Goal: Task Accomplishment & Management: Manage account settings

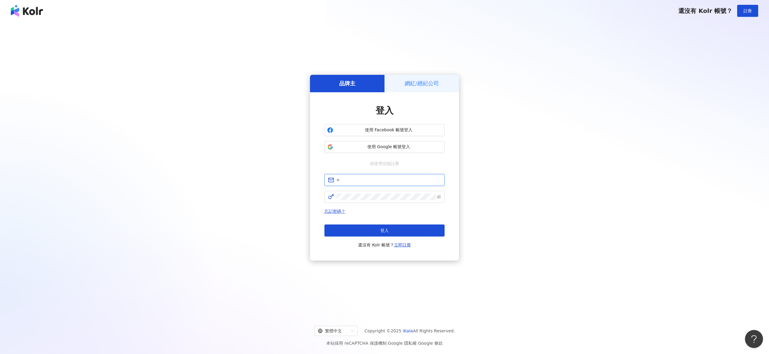
click at [366, 182] on input "text" at bounding box center [388, 180] width 105 height 7
click at [374, 146] on span "使用 Google 帳號登入" at bounding box center [388, 146] width 106 height 6
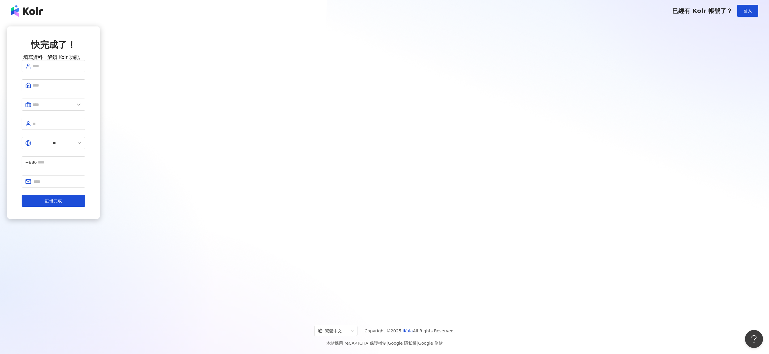
click at [39, 12] on img at bounding box center [27, 11] width 32 height 12
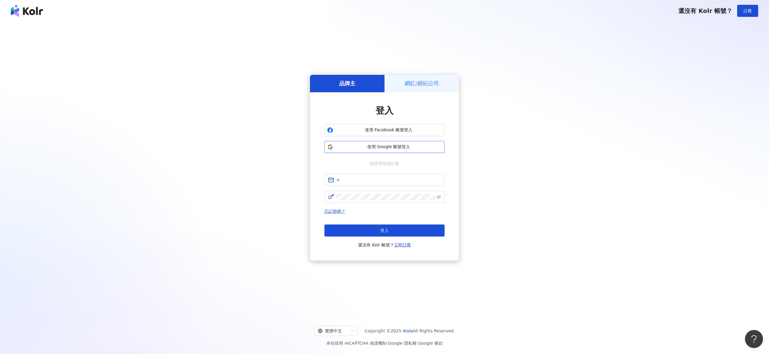
click at [382, 145] on span "使用 Google 帳號登入" at bounding box center [388, 147] width 106 height 6
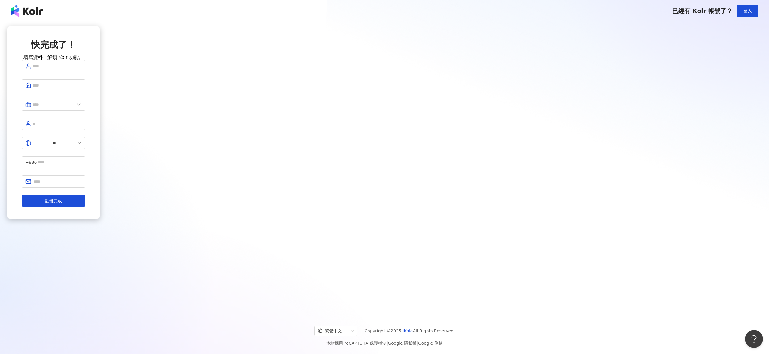
click at [39, 11] on img at bounding box center [27, 11] width 32 height 12
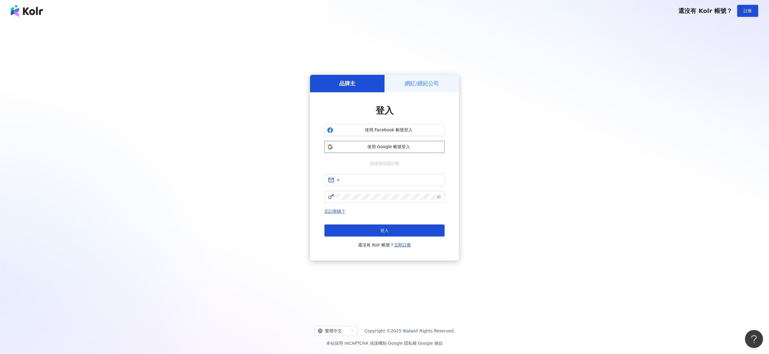
click at [392, 144] on span "使用 Google 帳號登入" at bounding box center [388, 147] width 106 height 6
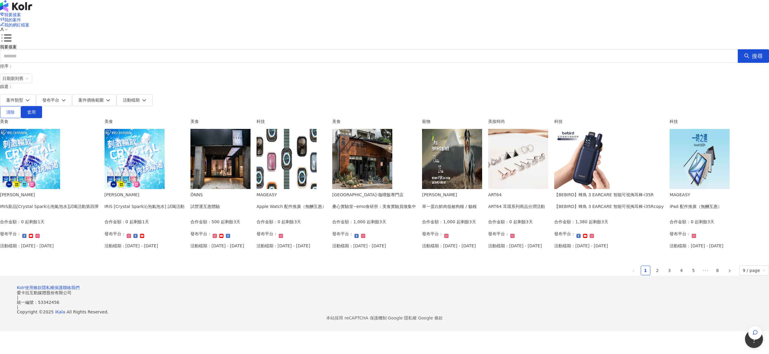
click at [4, 27] on icon at bounding box center [2, 29] width 4 height 4
click at [544, 25] on link "帳戶設定" at bounding box center [547, 23] width 17 height 5
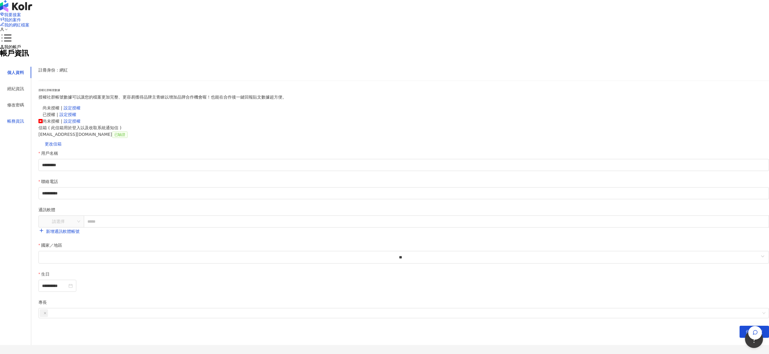
click at [24, 124] on div "帳務資訊" at bounding box center [15, 121] width 17 height 7
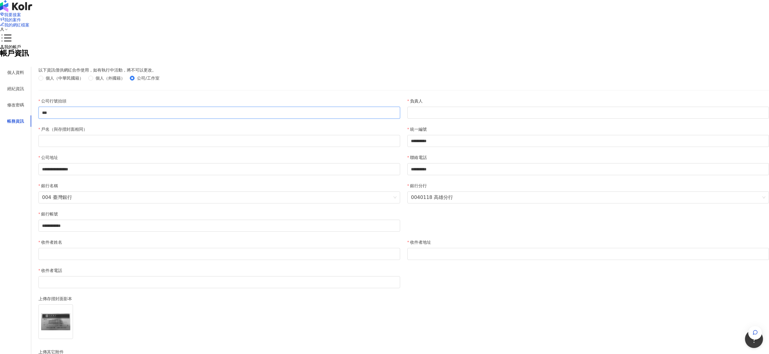
drag, startPoint x: 341, startPoint y: 158, endPoint x: 289, endPoint y: 155, distance: 52.4
click at [292, 157] on div "**********" at bounding box center [384, 244] width 769 height 354
type input "*"
type input "********"
click at [456, 119] on input "負責人" at bounding box center [588, 113] width 362 height 12
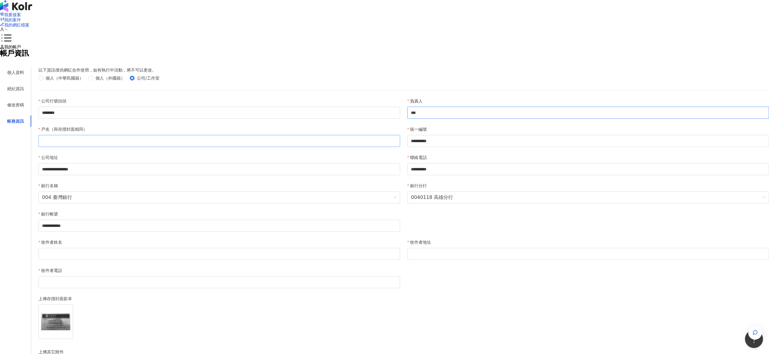
type input "***"
click at [341, 147] on input "戶名（與存摺封面相同）" at bounding box center [219, 141] width 362 height 12
click at [331, 147] on input "戶名（與存摺封面相同）" at bounding box center [219, 141] width 362 height 12
type input "*"
drag, startPoint x: 362, startPoint y: 162, endPoint x: 278, endPoint y: 155, distance: 84.4
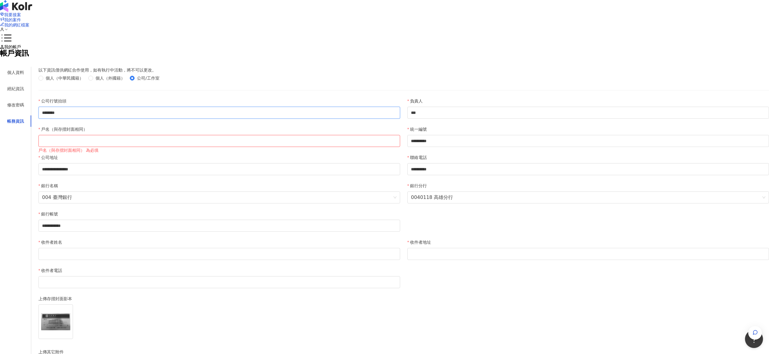
click at [278, 155] on div "**********" at bounding box center [384, 244] width 769 height 354
click at [329, 147] on input "戶名（與存摺封面相同）" at bounding box center [219, 141] width 362 height 12
paste input "********"
type input "********"
click at [339, 260] on input "收件者姓名" at bounding box center [219, 254] width 362 height 12
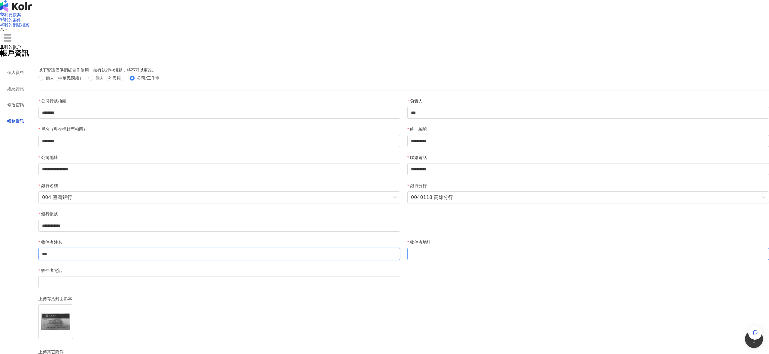
type input "***"
click at [446, 260] on input "收件者地址" at bounding box center [588, 254] width 362 height 12
type input "**********"
click at [333, 288] on input "收件者電話" at bounding box center [219, 282] width 362 height 12
type input "*"
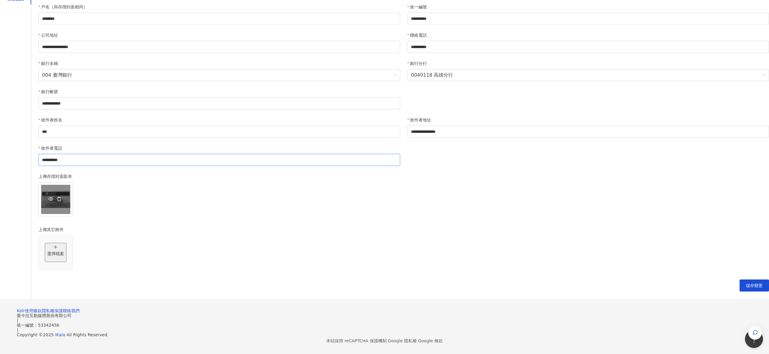
scroll to position [123, 0]
type input "**********"
click at [53, 201] on icon "eye" at bounding box center [50, 198] width 5 height 5
click at [62, 201] on icon "delete" at bounding box center [59, 198] width 5 height 5
click at [64, 204] on p "選擇檔案" at bounding box center [55, 200] width 17 height 7
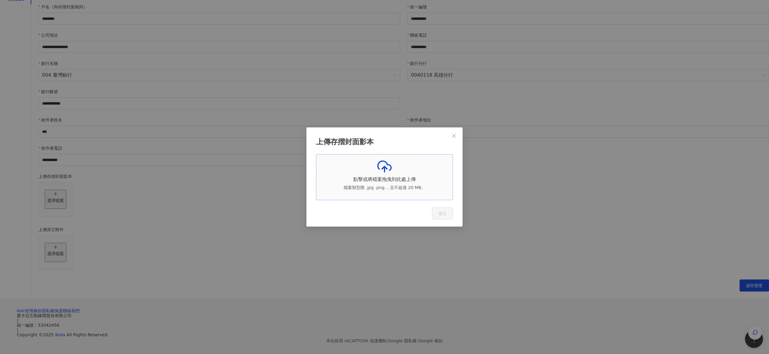
click at [400, 192] on div "點擊或將檔案拖曳到此處上傳 檔案類型限 .jpg .png.，且不超過 20 MB。" at bounding box center [384, 177] width 127 height 36
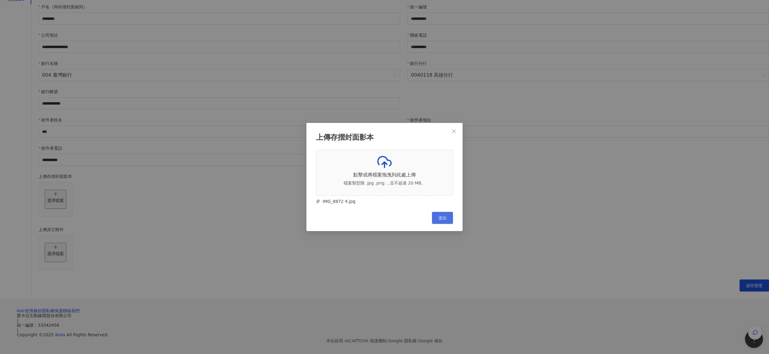
click at [440, 220] on span "送出" at bounding box center [442, 217] width 8 height 5
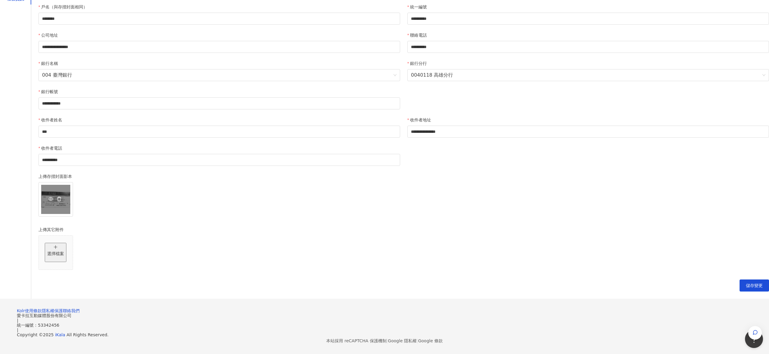
click at [62, 201] on icon "delete" at bounding box center [59, 198] width 5 height 5
click at [64, 204] on p "選擇檔案" at bounding box center [55, 200] width 17 height 7
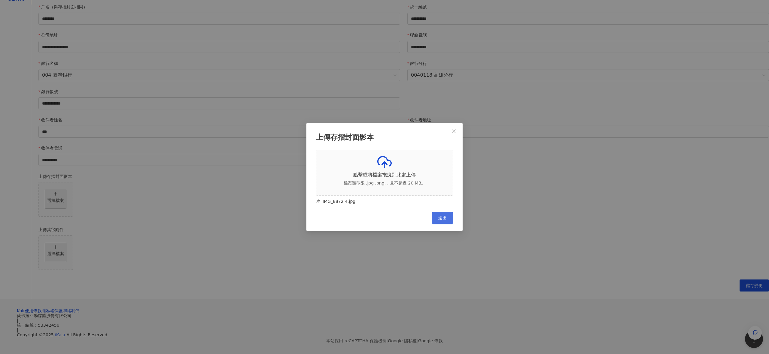
click at [442, 220] on span "送出" at bounding box center [442, 217] width 8 height 5
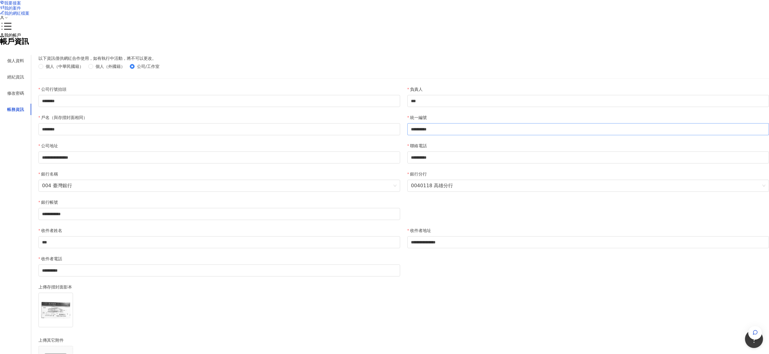
scroll to position [0, 0]
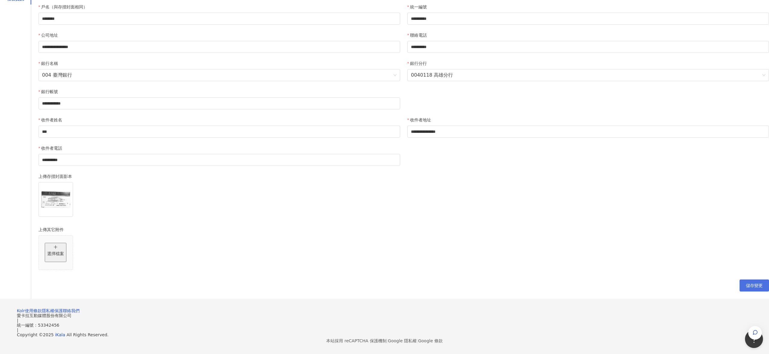
click at [746, 283] on span "儲存變更" at bounding box center [754, 285] width 17 height 5
click at [739, 279] on button "儲存變更" at bounding box center [753, 285] width 29 height 12
click at [746, 283] on span "儲存變更" at bounding box center [754, 285] width 17 height 5
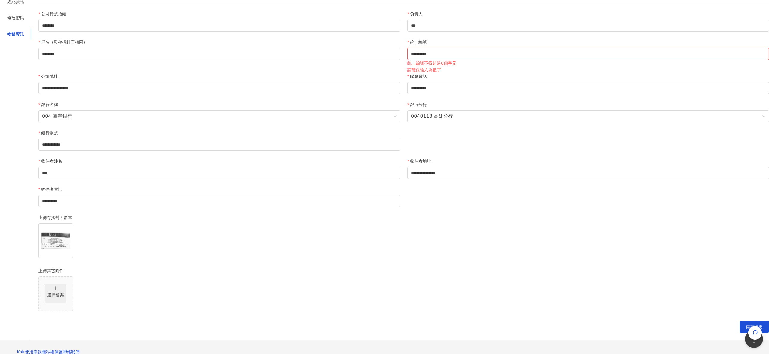
scroll to position [0, 0]
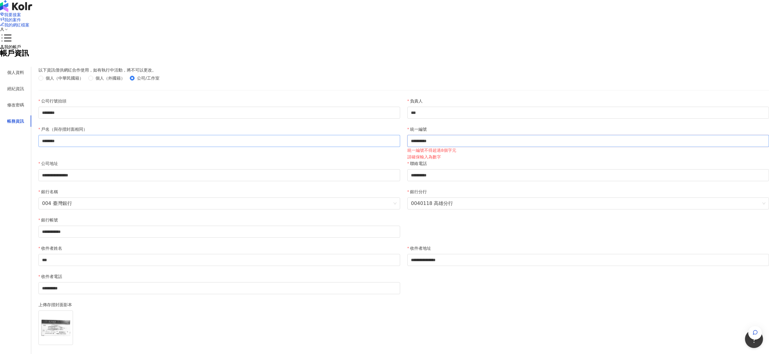
drag, startPoint x: 458, startPoint y: 184, endPoint x: 355, endPoint y: 184, distance: 103.0
click at [355, 184] on div "**********" at bounding box center [404, 171] width 738 height 147
type input "*"
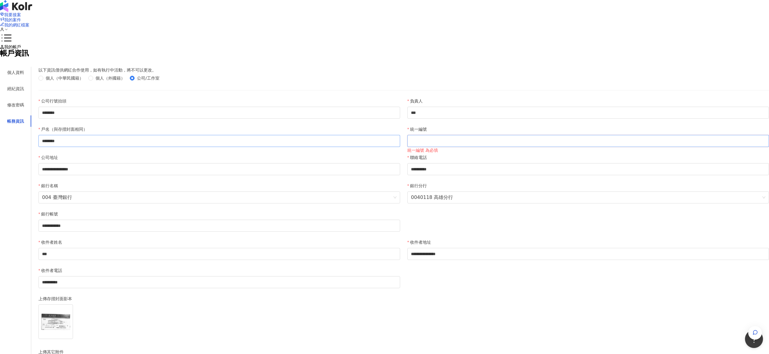
type input "*"
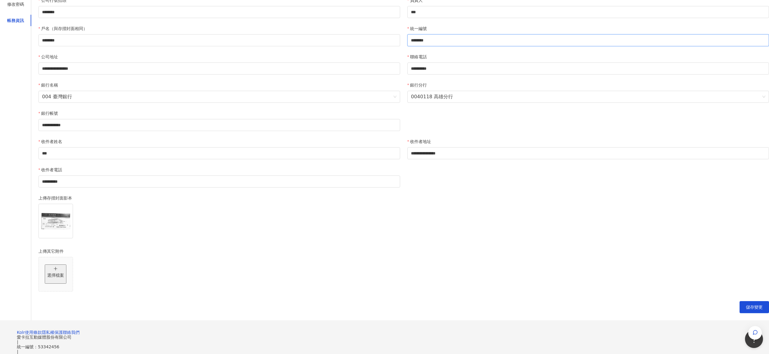
scroll to position [214, 0]
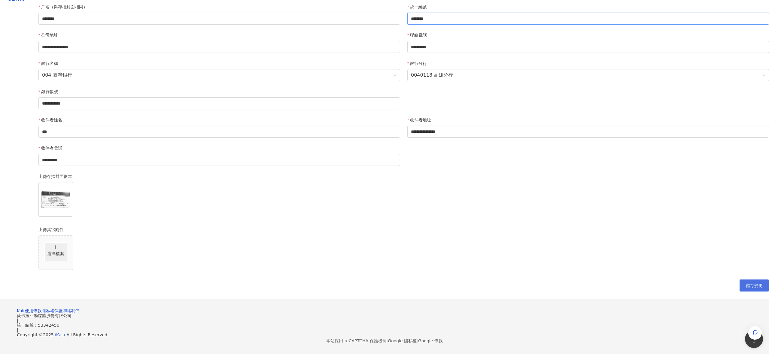
type input "********"
click at [739, 279] on button "儲存變更" at bounding box center [753, 285] width 29 height 12
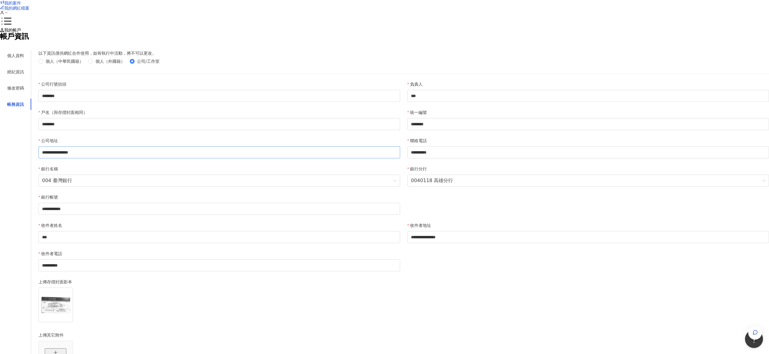
scroll to position [18, 0]
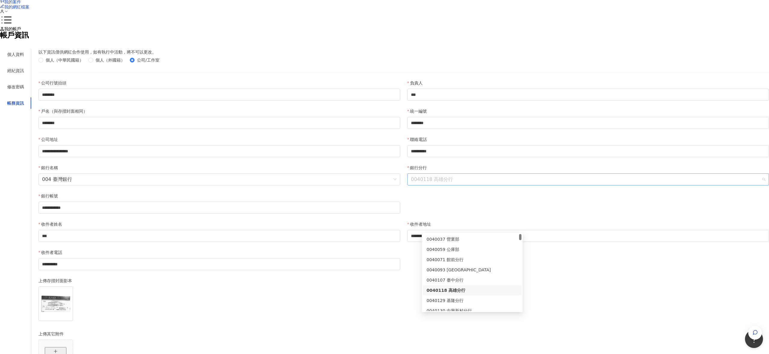
click at [454, 185] on span "0040118 高雄分行" at bounding box center [588, 179] width 354 height 11
type input "*"
type input "***"
click at [457, 236] on div "0040565 三民分行" at bounding box center [471, 239] width 91 height 7
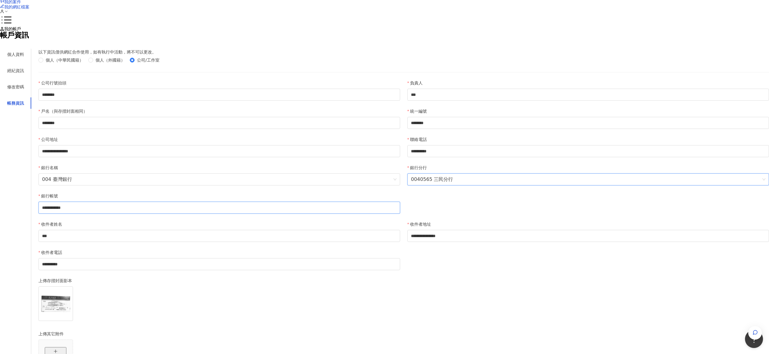
click at [358, 214] on input "**********" at bounding box center [219, 208] width 362 height 12
drag, startPoint x: 370, startPoint y: 253, endPoint x: 272, endPoint y: 246, distance: 98.5
click at [272, 246] on div "**********" at bounding box center [384, 226] width 769 height 354
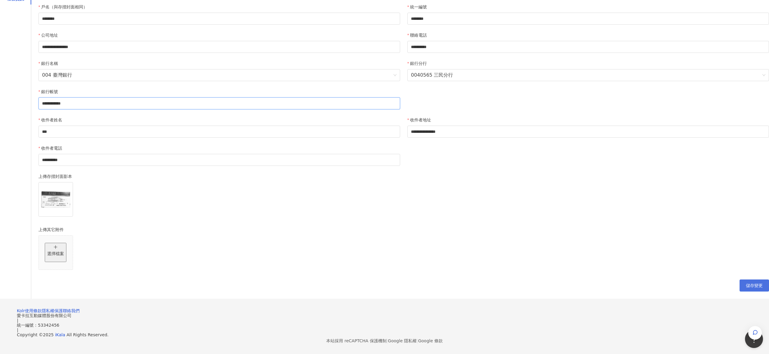
type input "**********"
click at [739, 279] on button "儲存變更" at bounding box center [753, 285] width 29 height 12
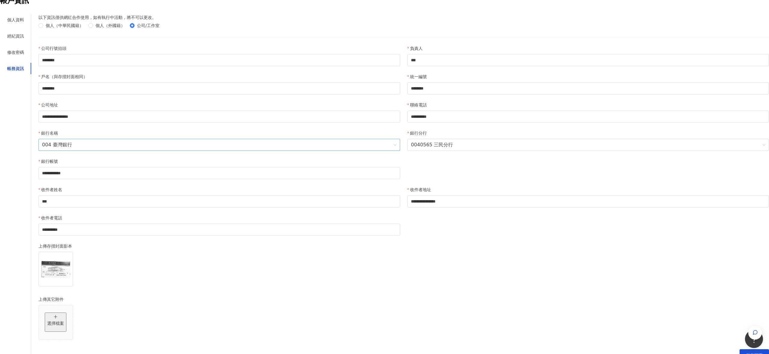
scroll to position [53, 0]
click at [24, 38] on div "經紀資訊" at bounding box center [15, 35] width 17 height 7
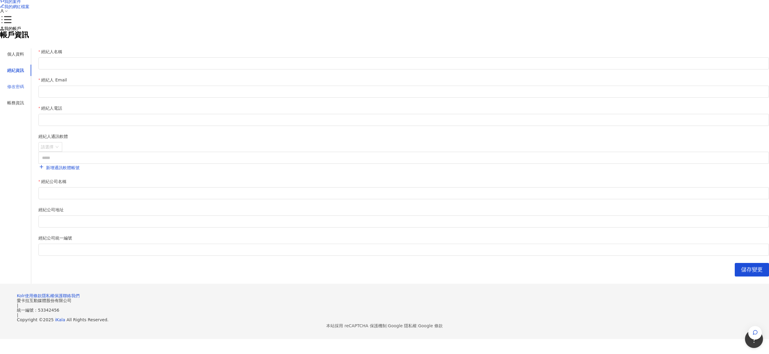
click at [31, 92] on div "修改密碼" at bounding box center [15, 86] width 31 height 11
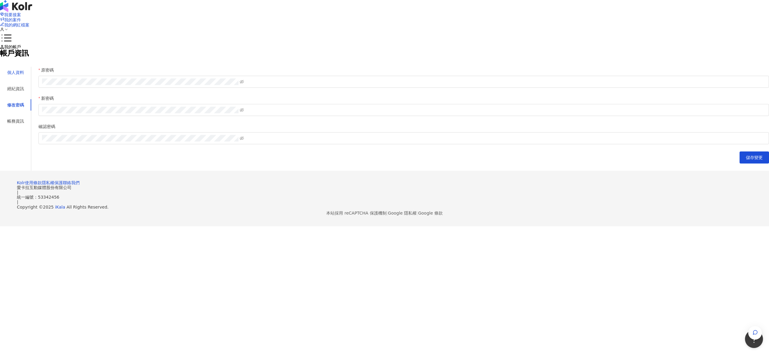
click at [24, 76] on div "個人資料" at bounding box center [15, 72] width 17 height 7
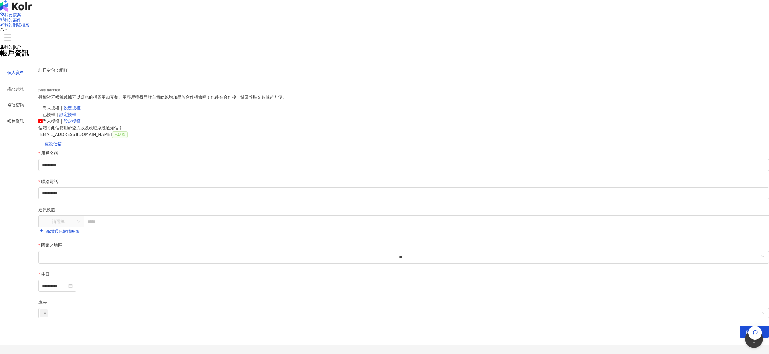
click at [232, 5] on div "我要接案 我的案件 我的網紅檔案" at bounding box center [384, 22] width 769 height 44
click at [21, 16] on span "我要接案" at bounding box center [12, 14] width 17 height 5
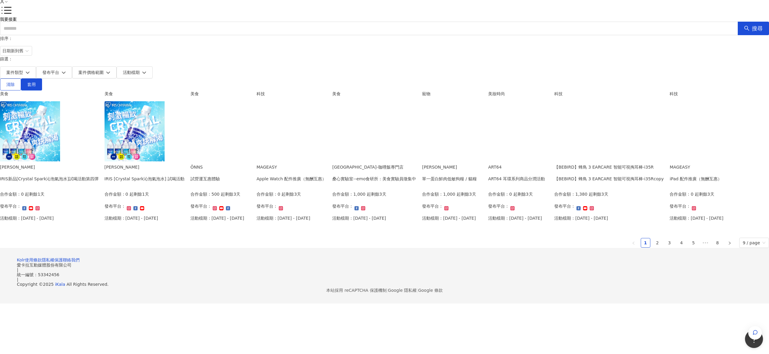
scroll to position [292, 0]
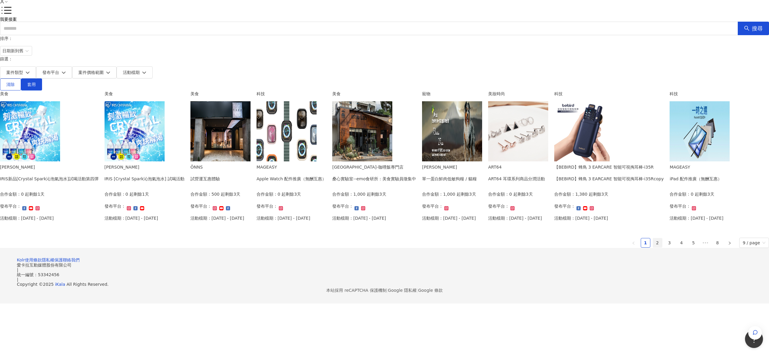
click at [653, 247] on link "2" at bounding box center [657, 242] width 9 height 9
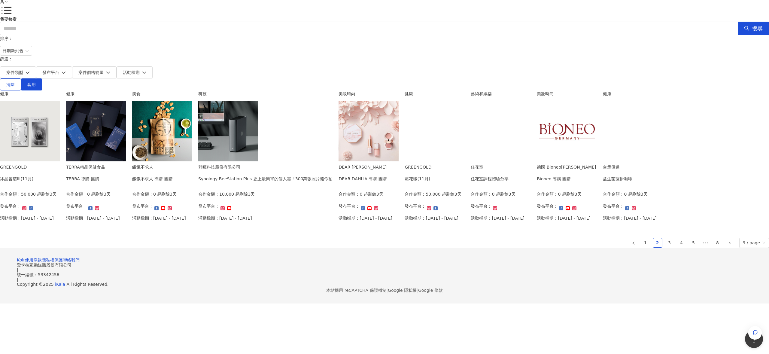
scroll to position [288, 0]
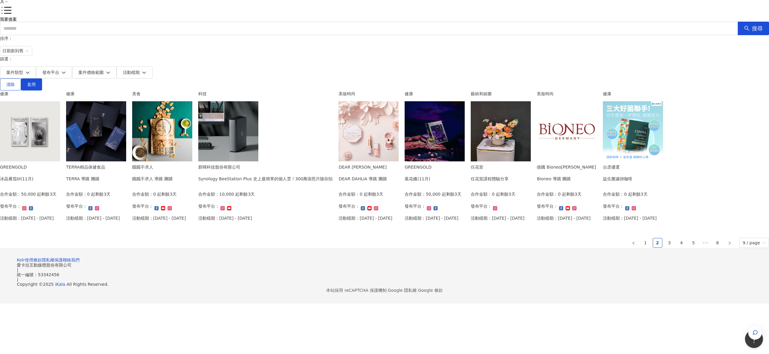
click at [471, 161] on img at bounding box center [501, 131] width 60 height 60
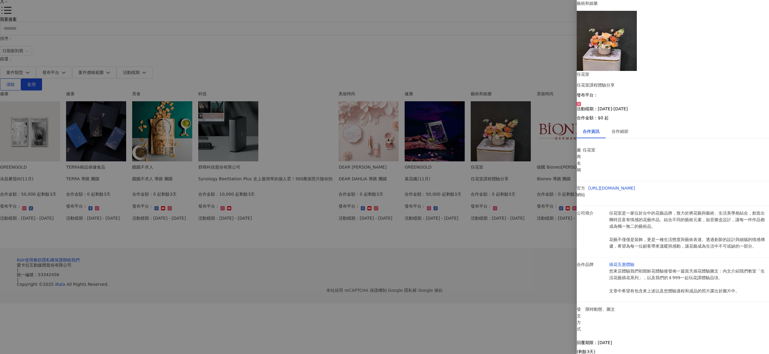
click at [564, 197] on div at bounding box center [384, 177] width 769 height 354
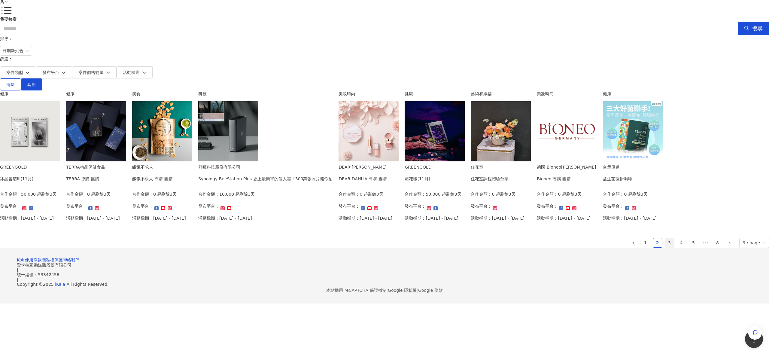
click at [665, 247] on link "3" at bounding box center [669, 242] width 9 height 9
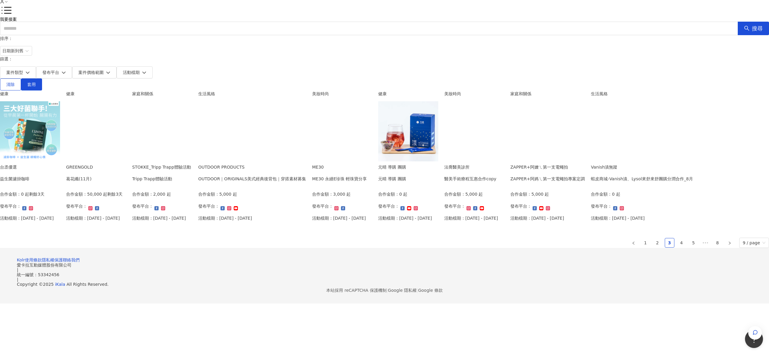
scroll to position [89, 0]
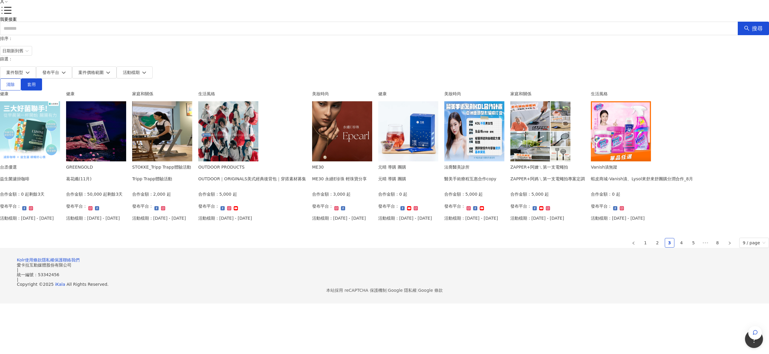
click at [258, 161] on img at bounding box center [228, 131] width 60 height 60
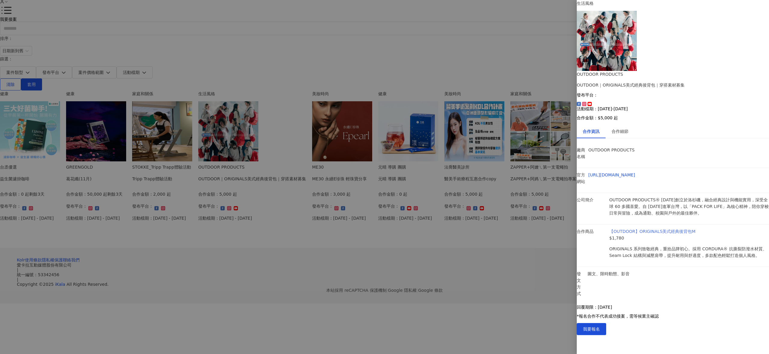
click at [645, 229] on link "【OUTDOOR】ORIGINALS美式經典後背包M" at bounding box center [652, 231] width 86 height 5
click at [516, 109] on div at bounding box center [384, 177] width 769 height 354
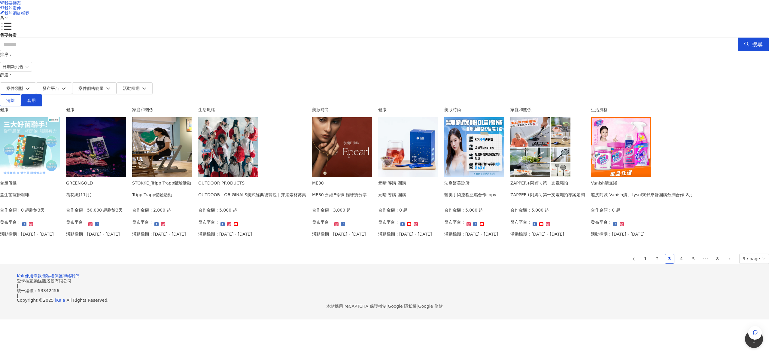
scroll to position [11, 0]
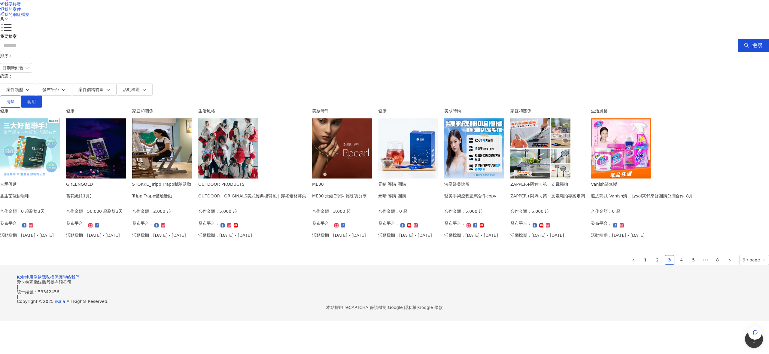
click at [192, 124] on img at bounding box center [162, 148] width 60 height 60
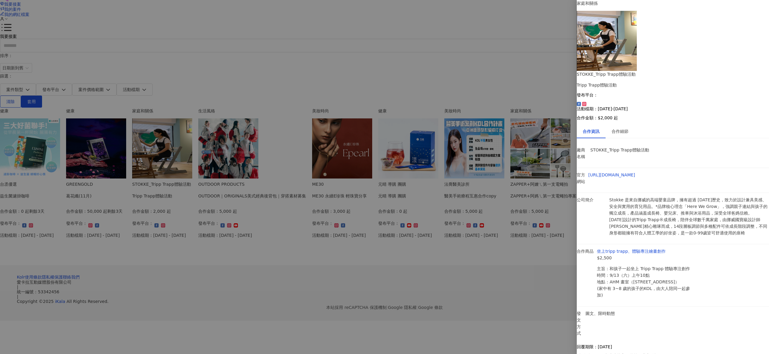
click at [568, 203] on div at bounding box center [384, 177] width 769 height 354
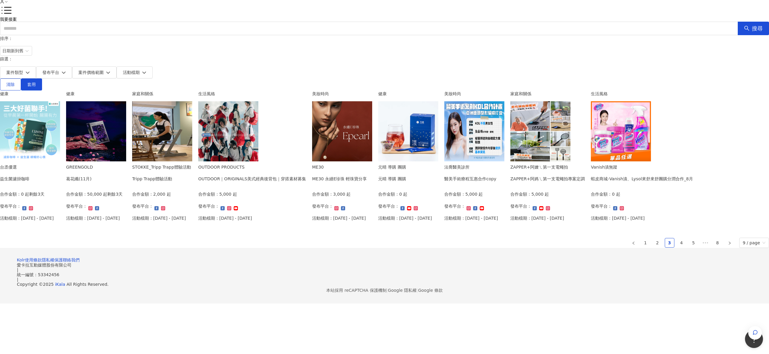
scroll to position [290, 0]
click at [677, 247] on link "4" at bounding box center [681, 242] width 9 height 9
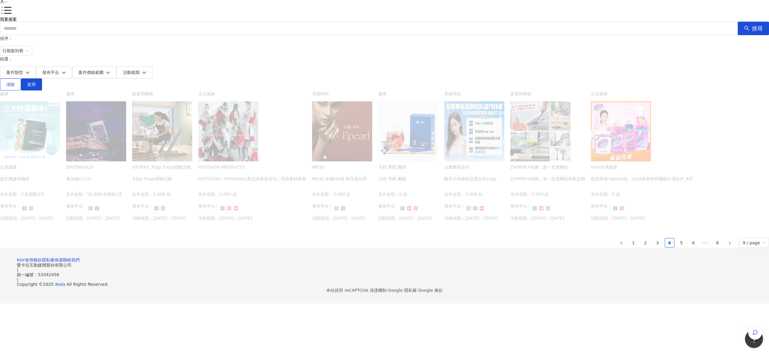
scroll to position [251, 0]
click at [665, 247] on link "4" at bounding box center [669, 242] width 9 height 9
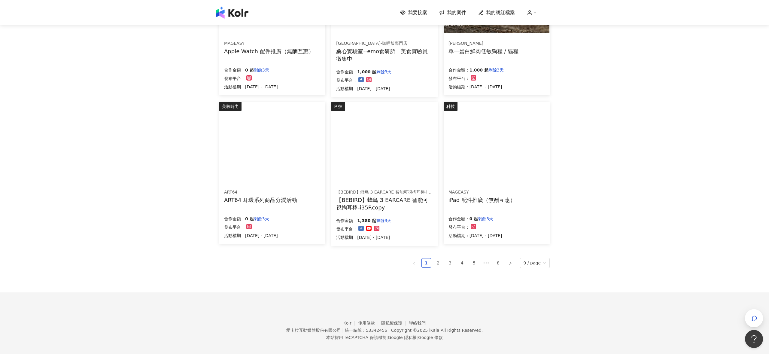
scroll to position [292, 0]
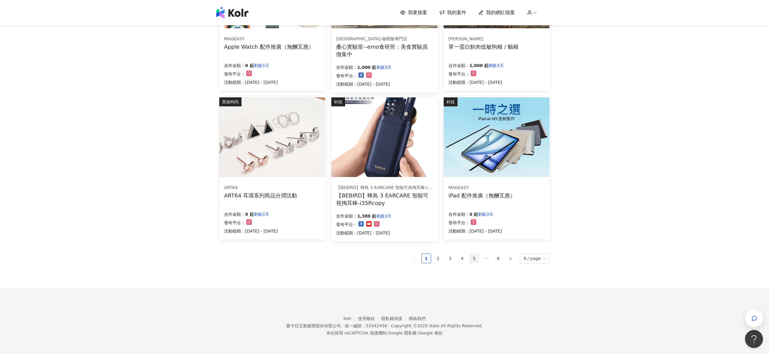
click at [474, 258] on link "5" at bounding box center [474, 258] width 9 height 9
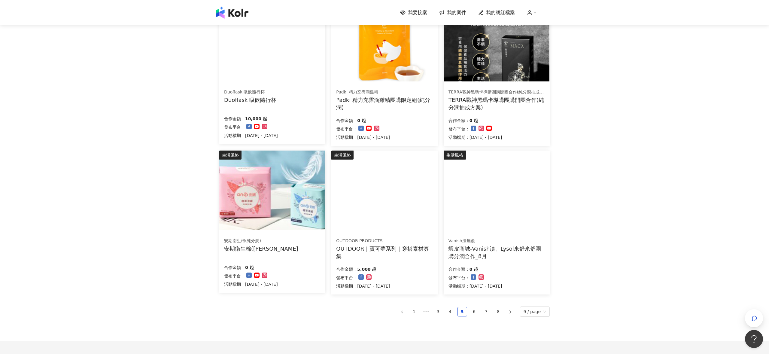
scroll to position [189, 0]
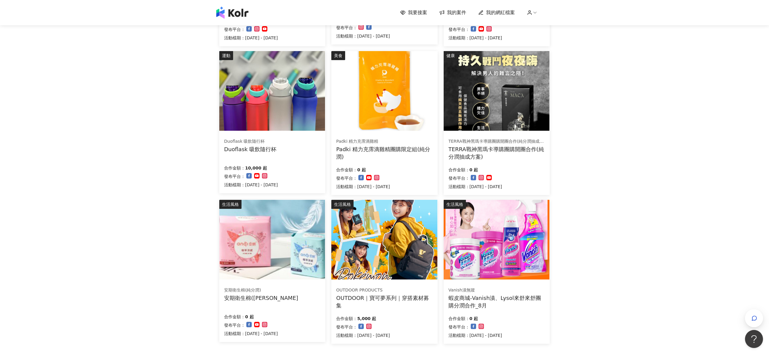
click at [283, 107] on img at bounding box center [272, 91] width 106 height 80
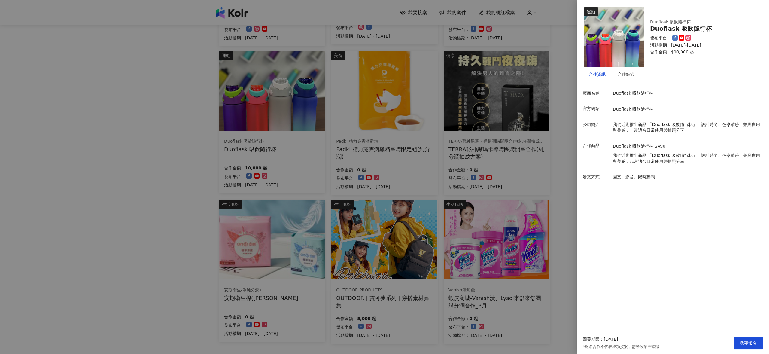
click at [472, 118] on div at bounding box center [384, 177] width 769 height 354
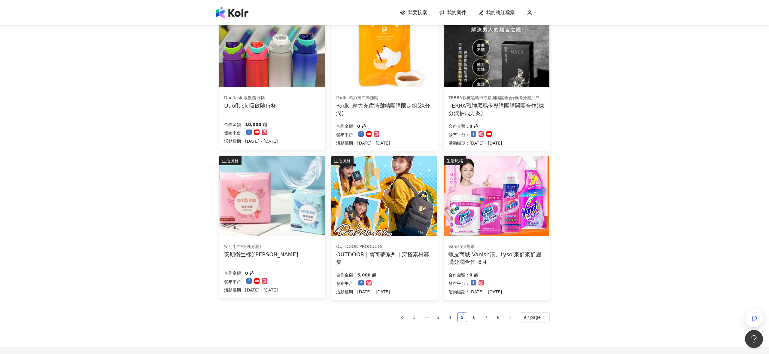
scroll to position [292, 0]
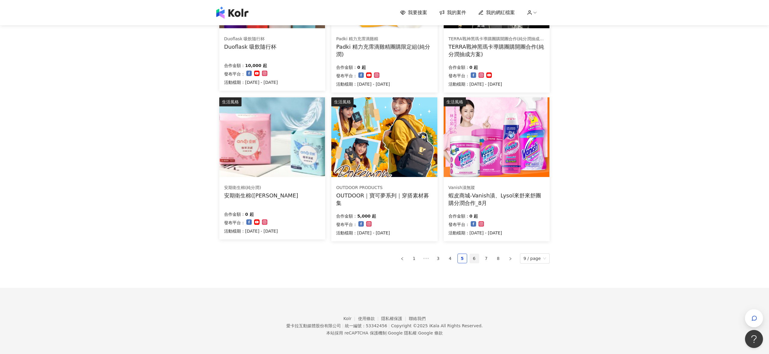
click at [476, 256] on link "6" at bounding box center [474, 258] width 9 height 9
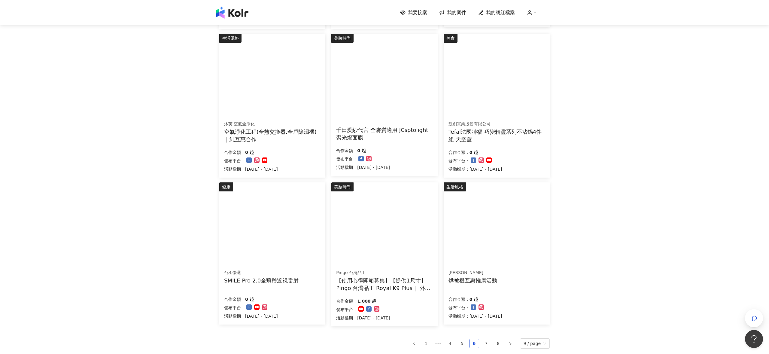
scroll to position [242, 0]
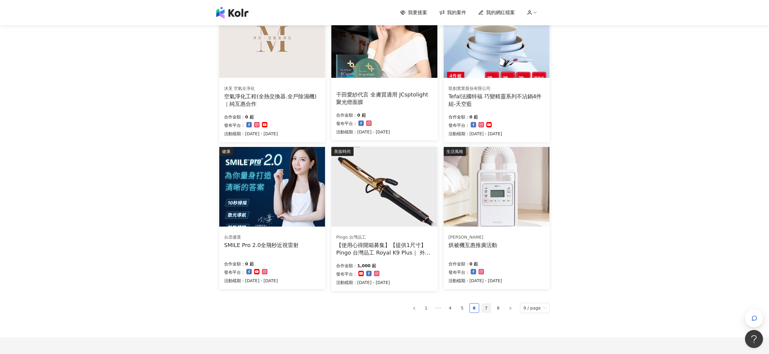
click at [488, 309] on link "7" at bounding box center [486, 307] width 9 height 9
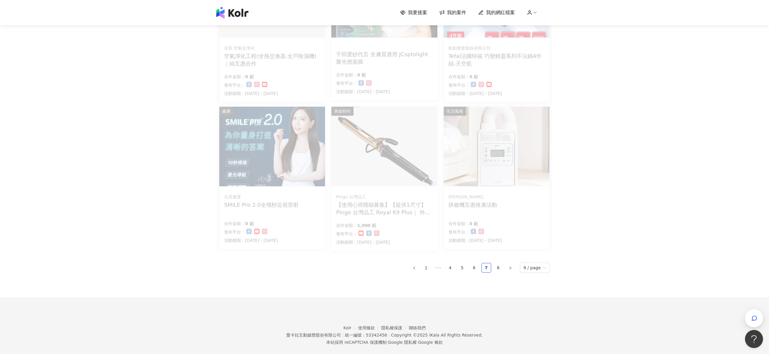
scroll to position [292, 0]
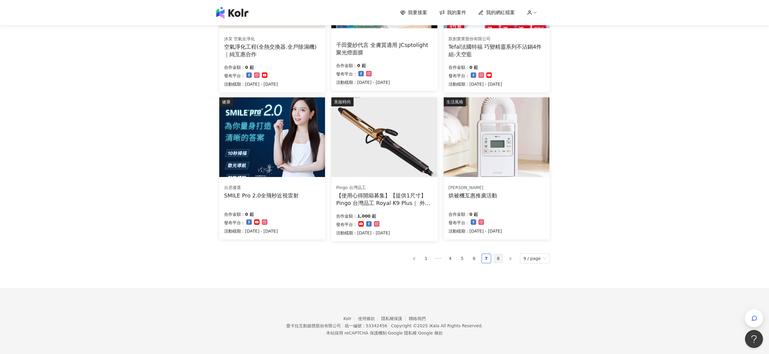
click at [498, 257] on link "8" at bounding box center [498, 258] width 9 height 9
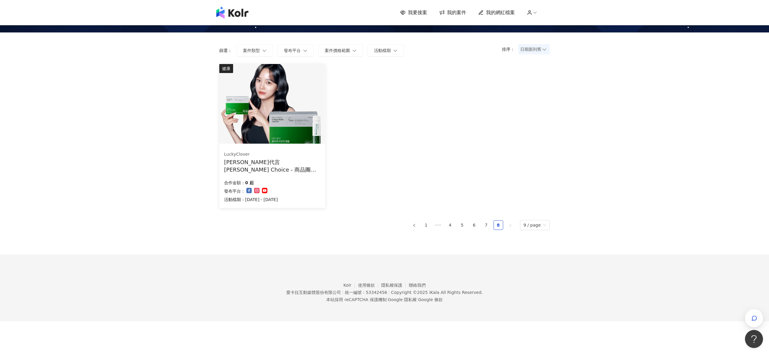
scroll to position [0, 0]
